Goal: Check status

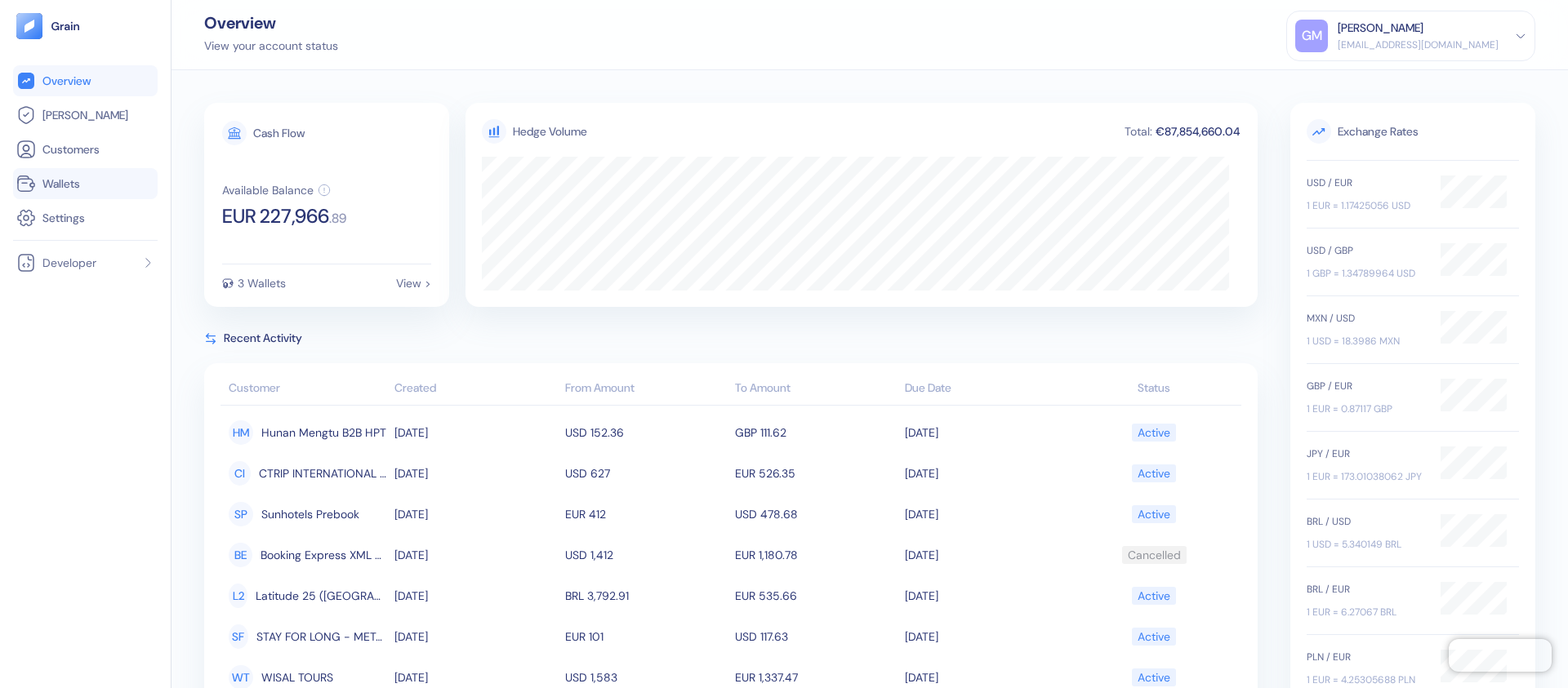
click at [77, 180] on span "Wallets" at bounding box center [61, 184] width 38 height 16
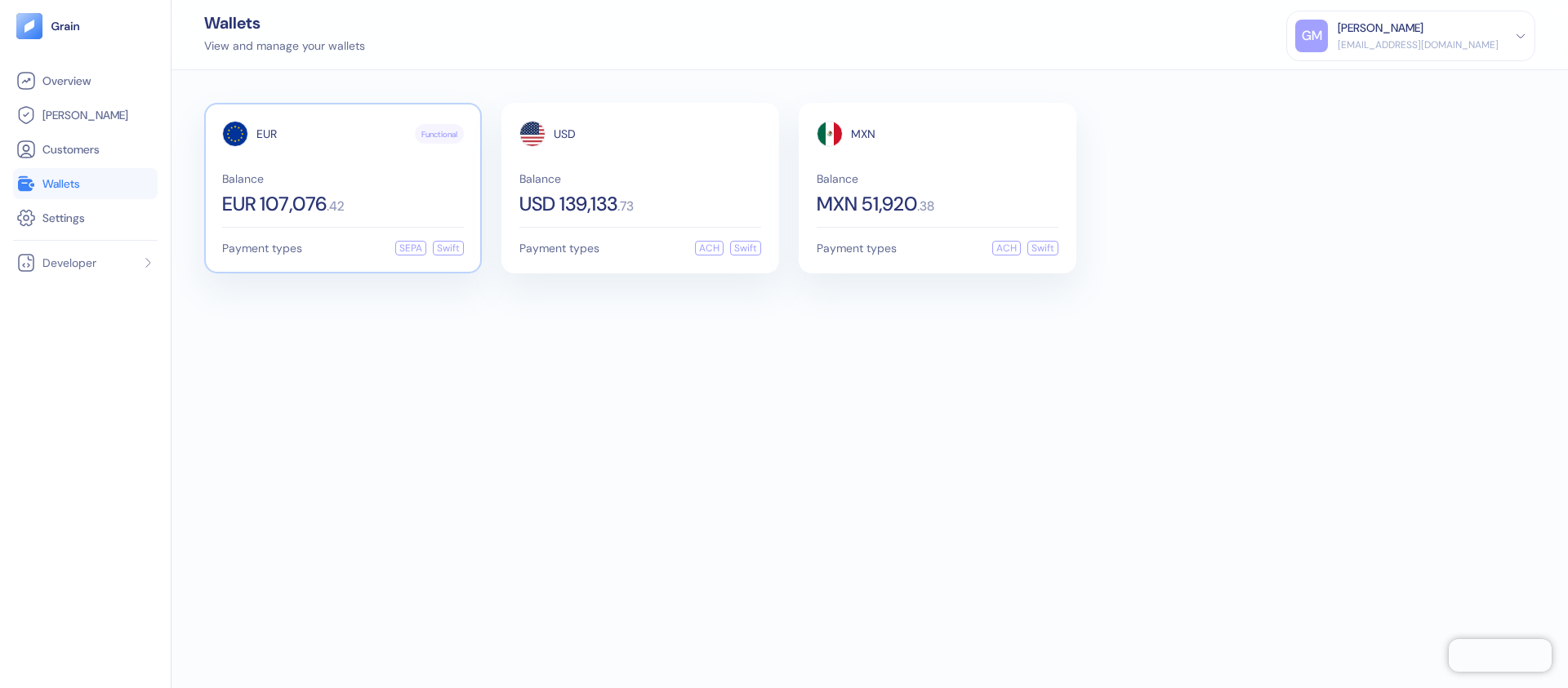
click at [351, 151] on div "EUR Functional Balance EUR 107,076 . 42" at bounding box center [342, 167] width 242 height 93
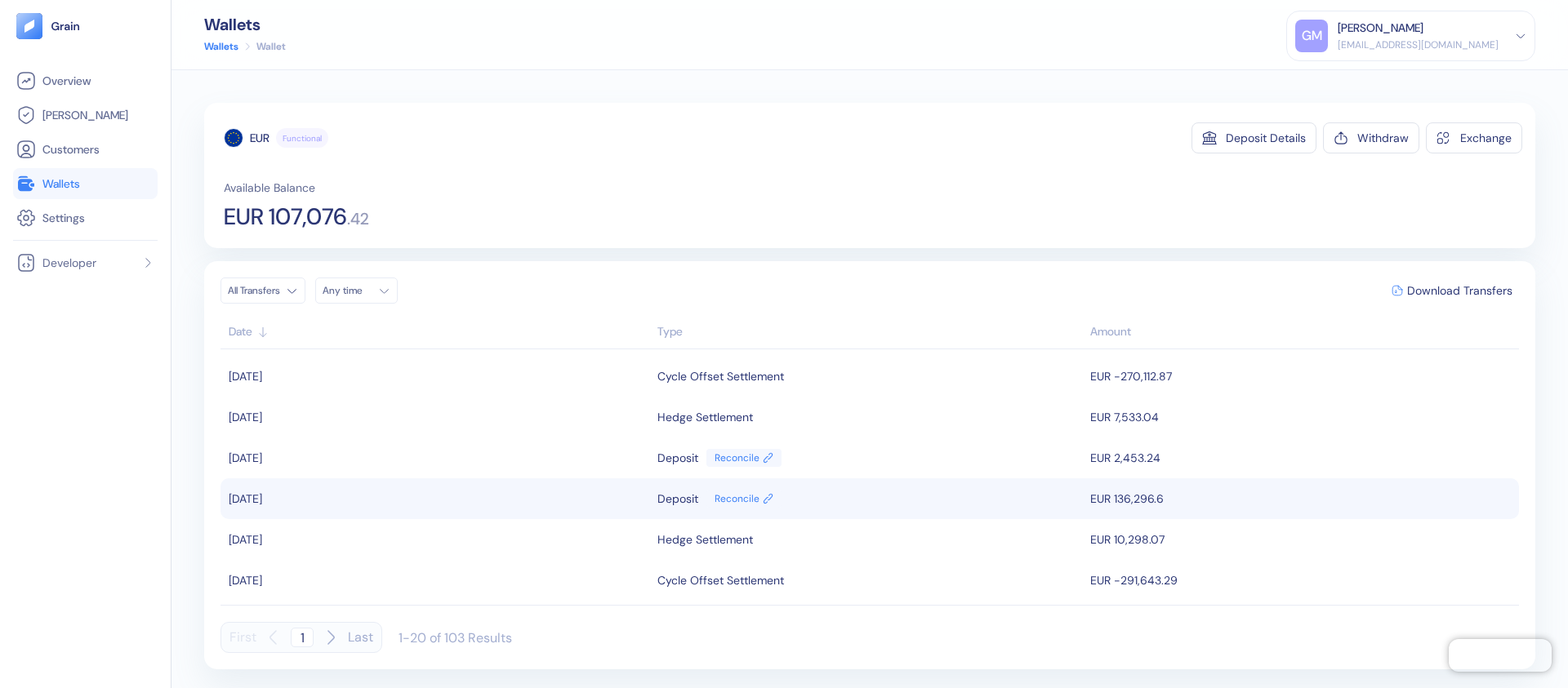
click at [869, 511] on div "Deposit Reconcile" at bounding box center [869, 499] width 425 height 28
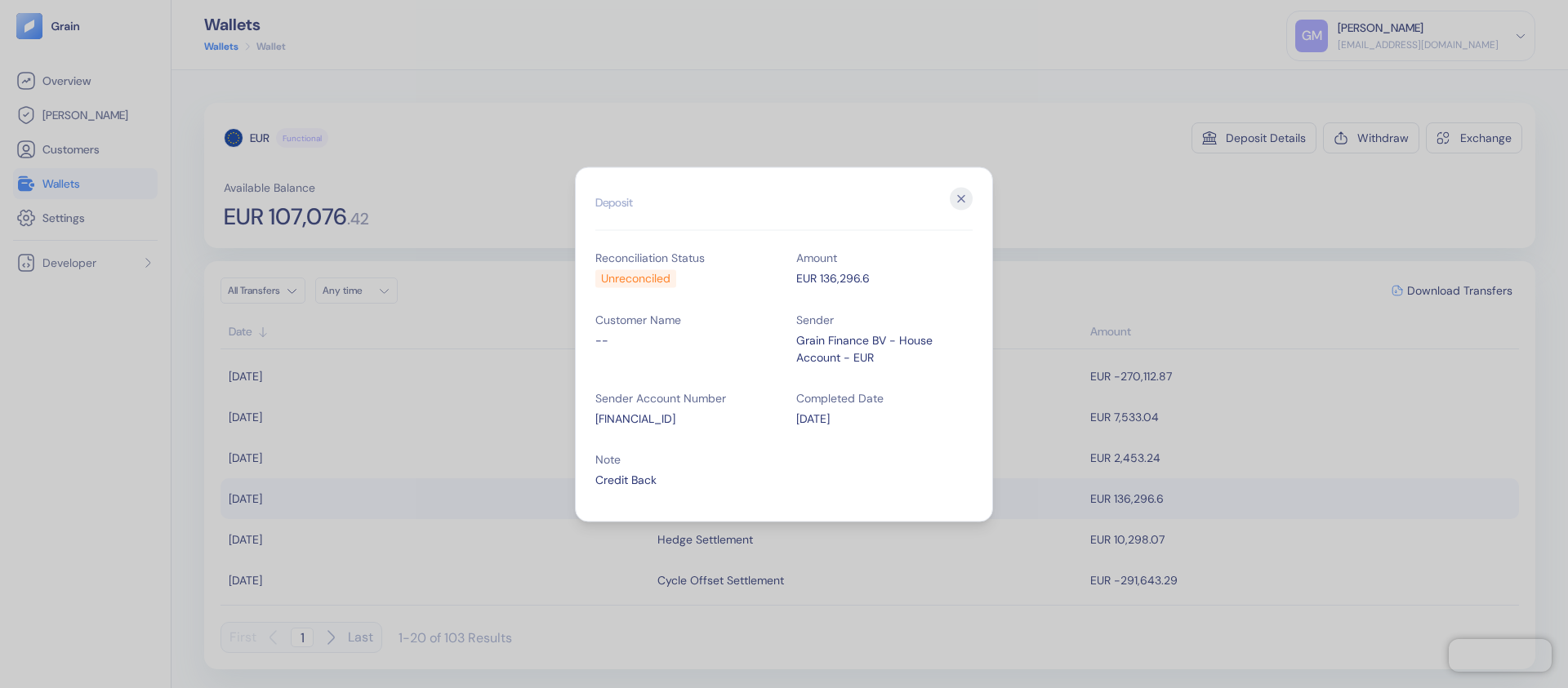
click at [967, 196] on icon "button" at bounding box center [961, 199] width 23 height 23
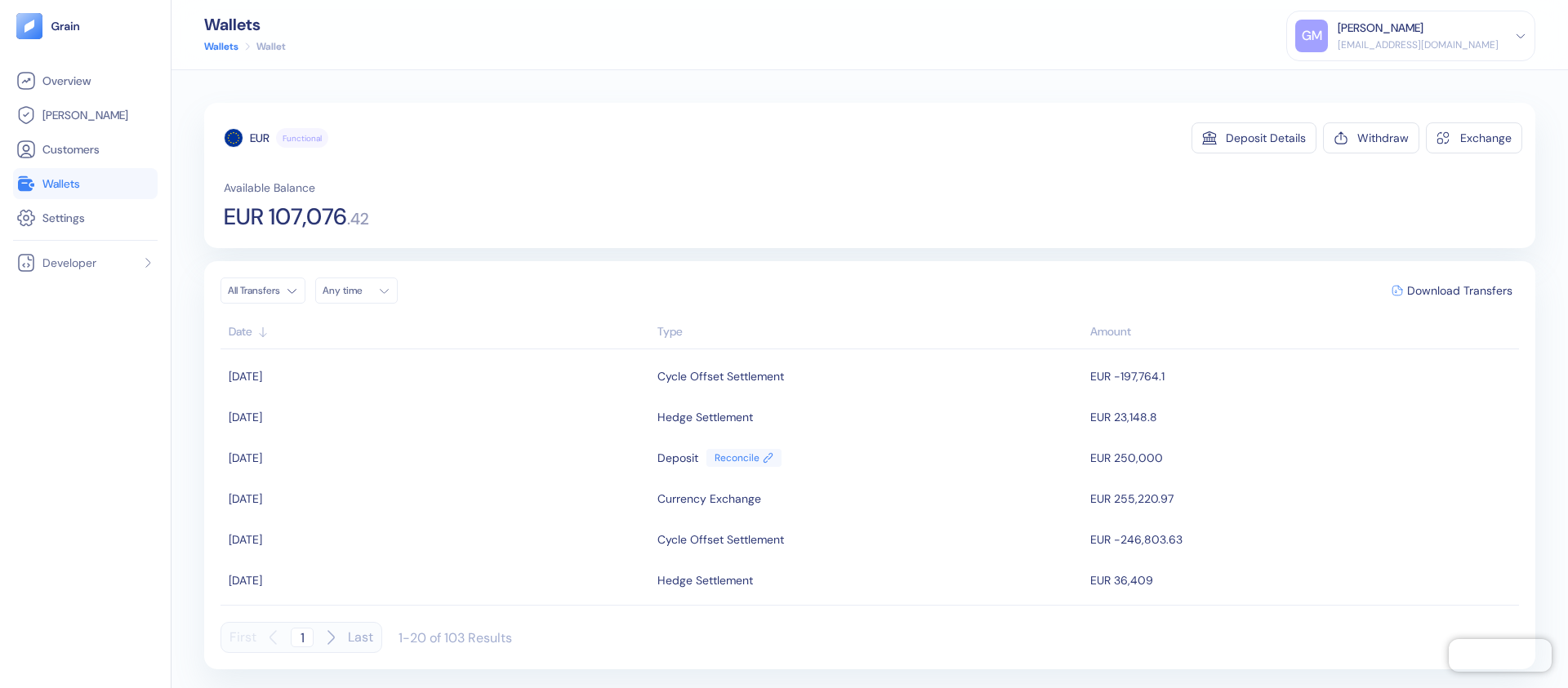
scroll to position [533, 0]
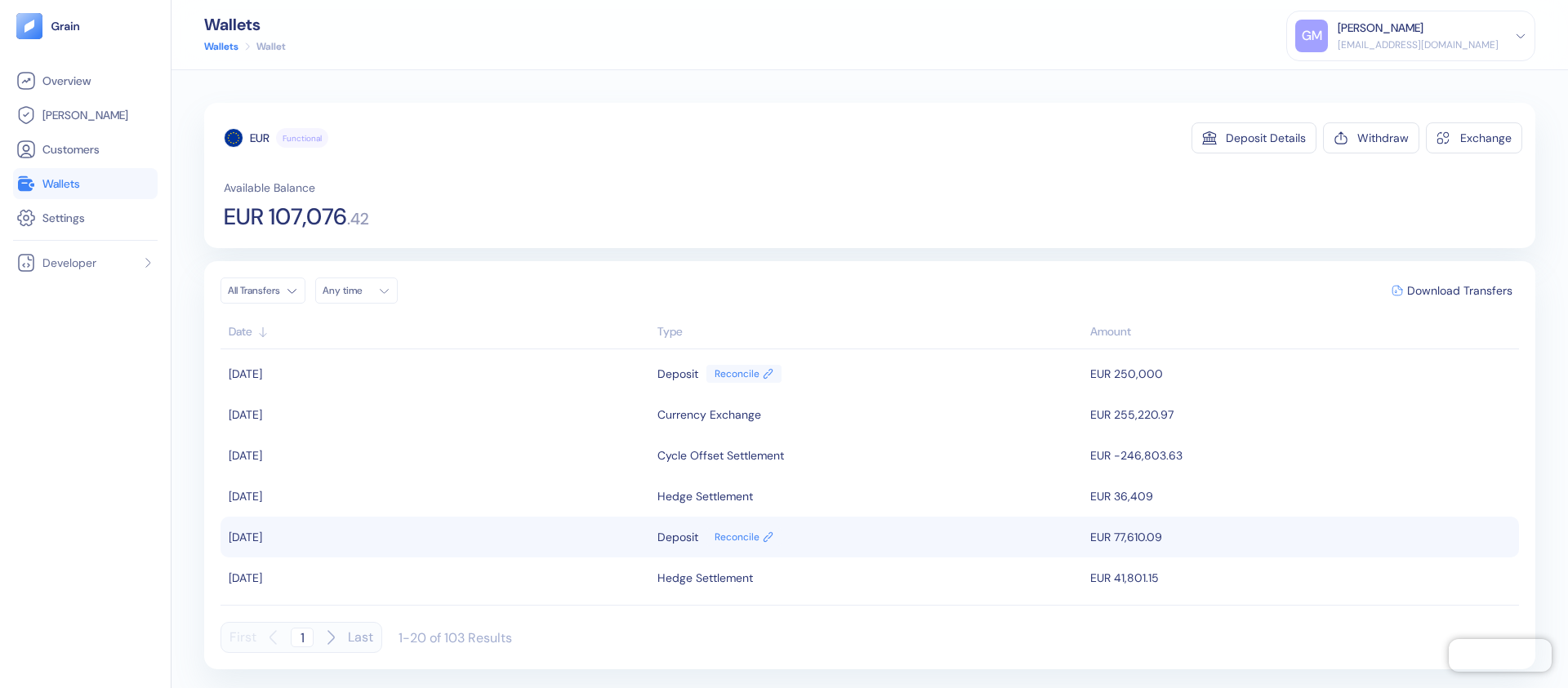
click at [986, 527] on div "Deposit Reconcile" at bounding box center [869, 537] width 425 height 28
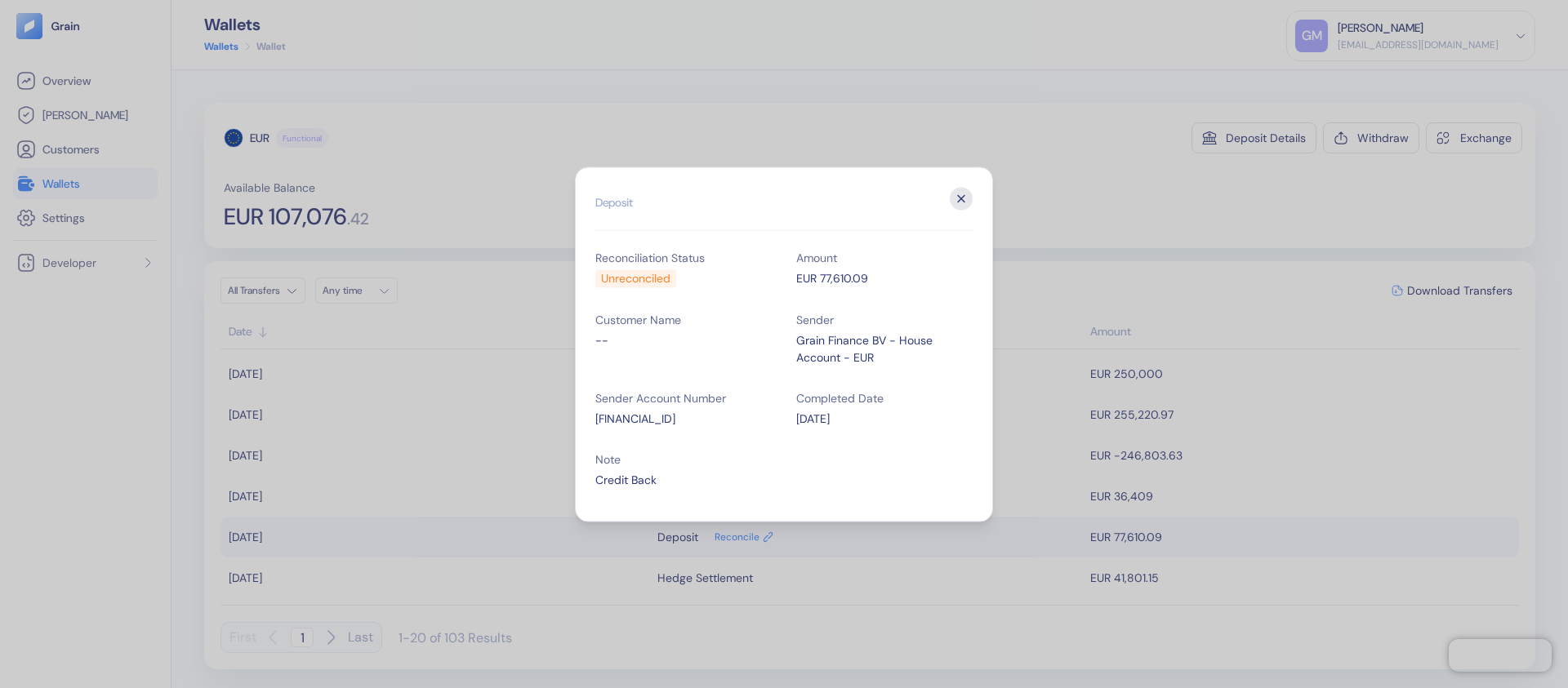
click at [959, 205] on icon "button" at bounding box center [961, 199] width 23 height 23
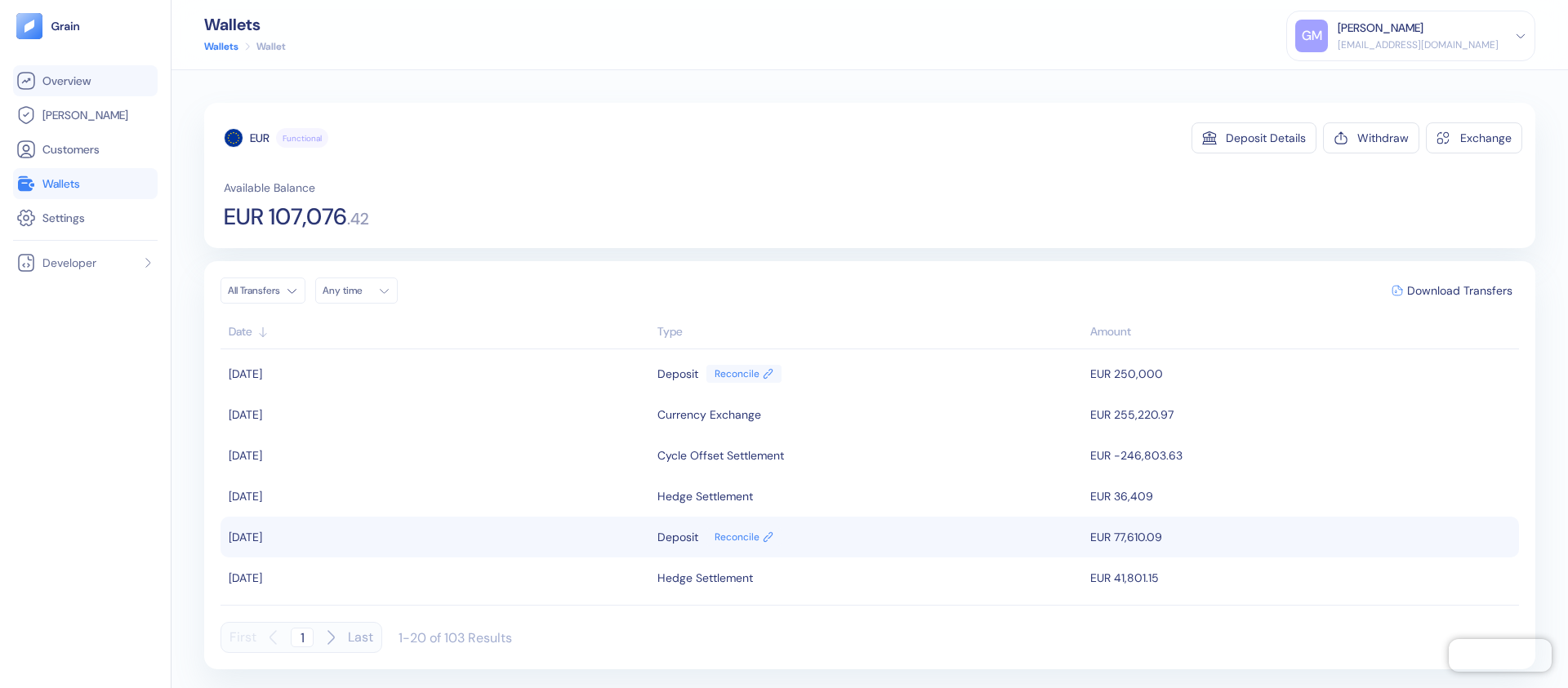
click at [82, 92] on li "Overview" at bounding box center [85, 81] width 144 height 31
click at [78, 87] on span "Overview" at bounding box center [66, 81] width 48 height 16
